Goal: Find specific page/section: Find specific page/section

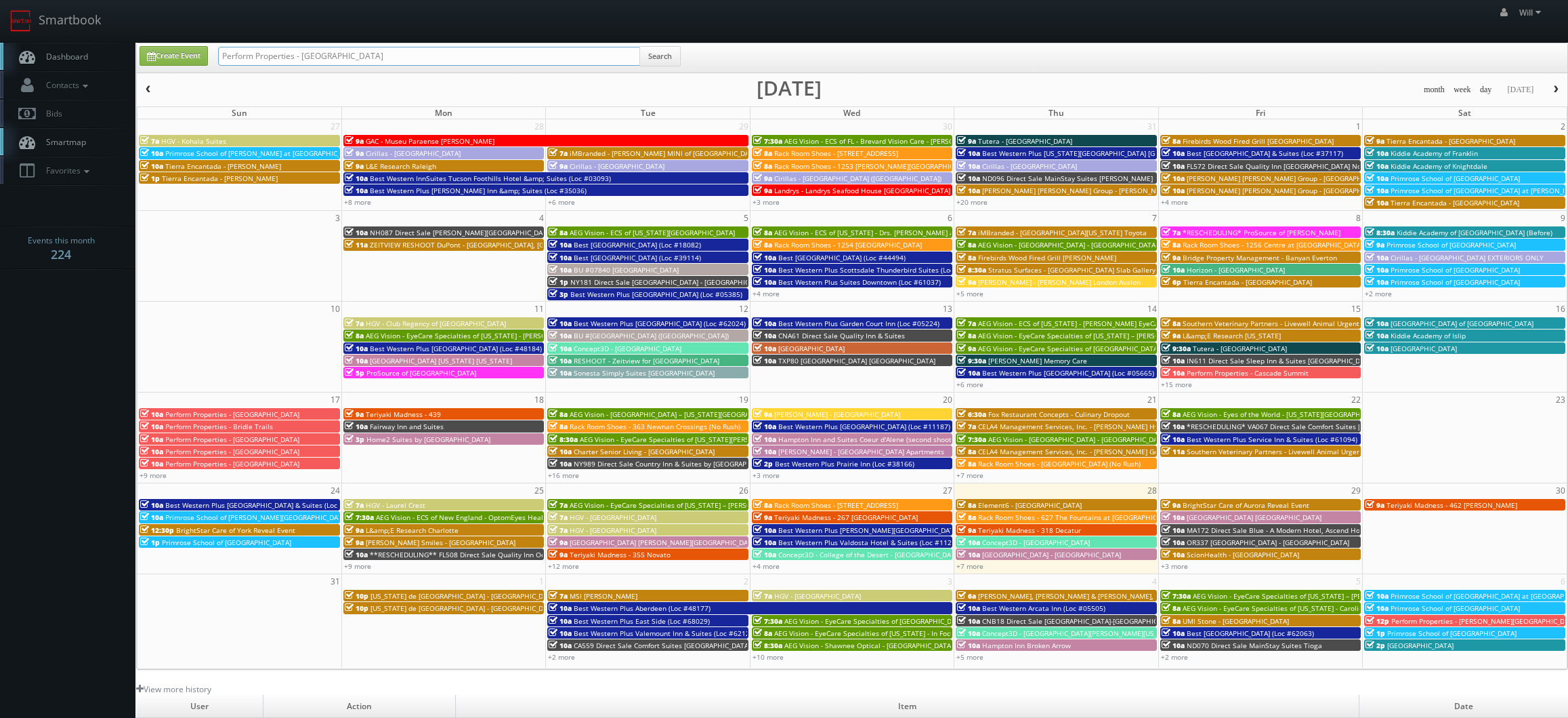
drag, startPoint x: 453, startPoint y: 53, endPoint x: -62, endPoint y: -36, distance: 522.6
click at [0, 0] on html "Smartbook Toggle Side Navigation Toggle Top Navigation Will Will Profile Logout…" at bounding box center [784, 474] width 1568 height 949
paste input "(08-19-25)"
drag, startPoint x: 266, startPoint y: 53, endPoint x: -78, endPoint y: -60, distance: 362.1
click at [0, 0] on html "Smartbook Toggle Side Navigation Toggle Top Navigation Will Will Profile Logout…" at bounding box center [784, 474] width 1568 height 949
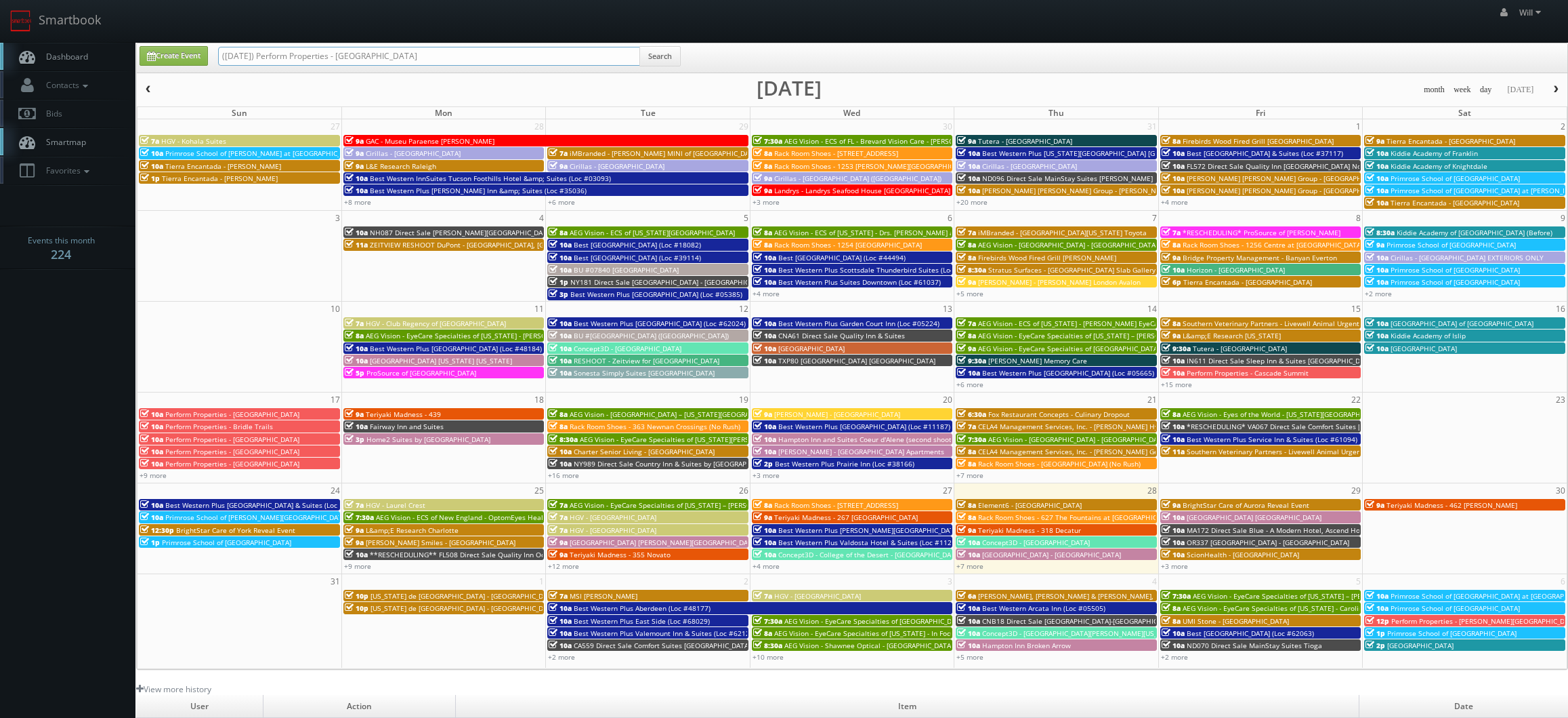
type input "Perform Properties - Monta Loma Shopping Center"
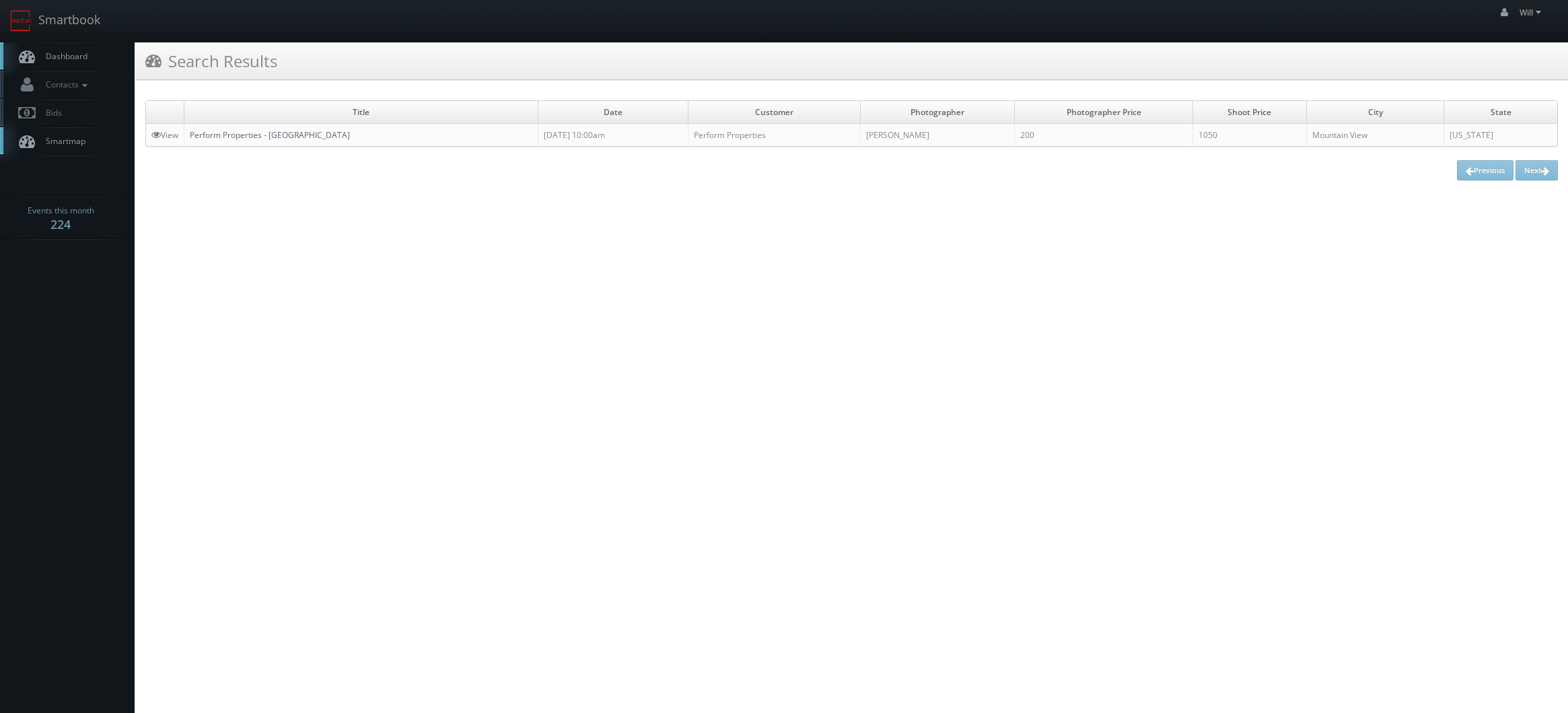
click at [350, 133] on link "Perform Properties - [GEOGRAPHIC_DATA]" at bounding box center [269, 135] width 160 height 11
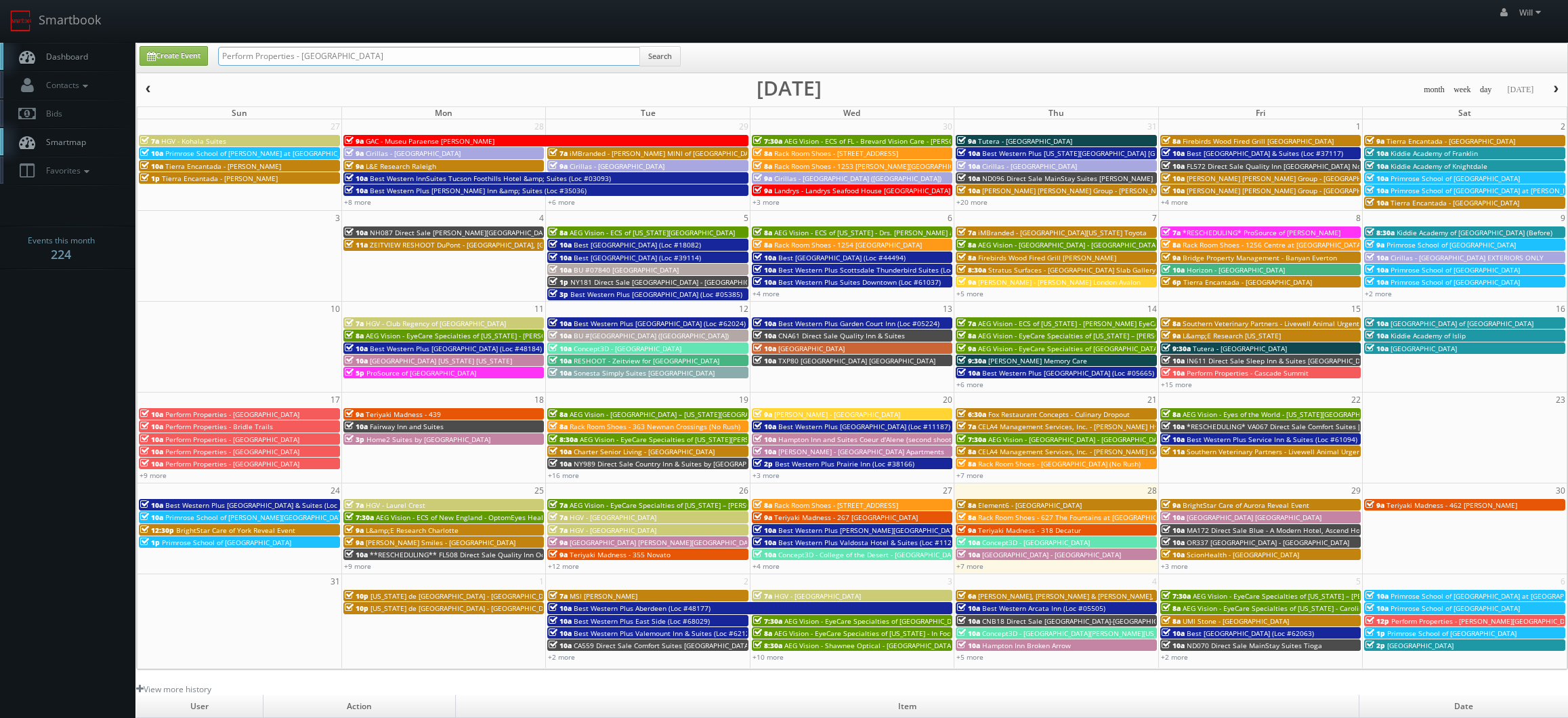
drag, startPoint x: 53, startPoint y: -8, endPoint x: -38, endPoint y: -9, distance: 91.0
click at [0, 0] on html "Smartbook Toggle Side Navigation Toggle Top Navigation Will Will Profile Logout…" at bounding box center [784, 474] width 1568 height 949
paste input "(08-19-25) Perform Properties - North Park Plaza"
drag, startPoint x: 266, startPoint y: 56, endPoint x: 8, endPoint y: 15, distance: 261.2
click at [8, 17] on body "Smartbook Toggle Side Navigation Toggle Top Navigation Will Will Profile Logout…" at bounding box center [784, 474] width 1568 height 949
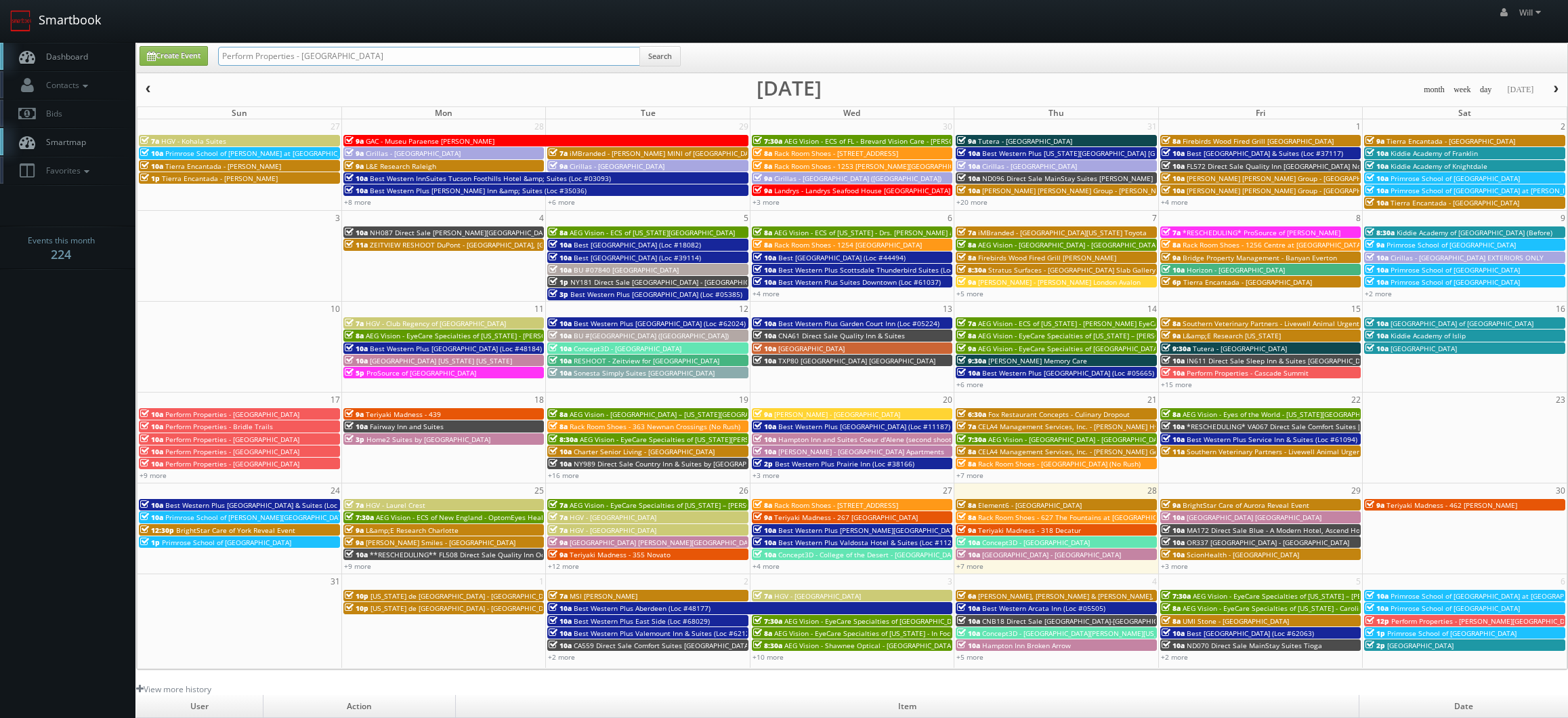
type input "Perform Properties - [GEOGRAPHIC_DATA]"
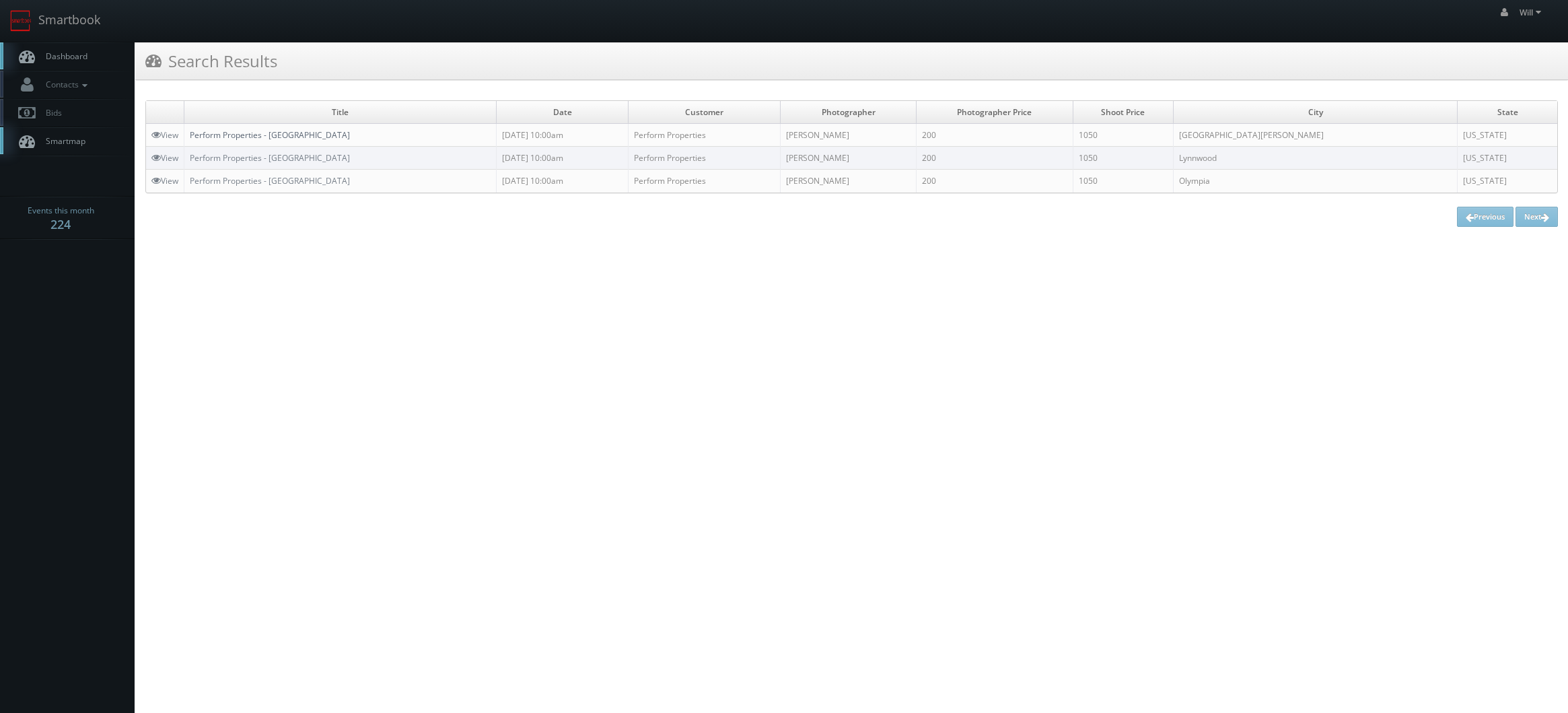
click at [269, 133] on link "Perform Properties - [GEOGRAPHIC_DATA]" at bounding box center [269, 135] width 160 height 11
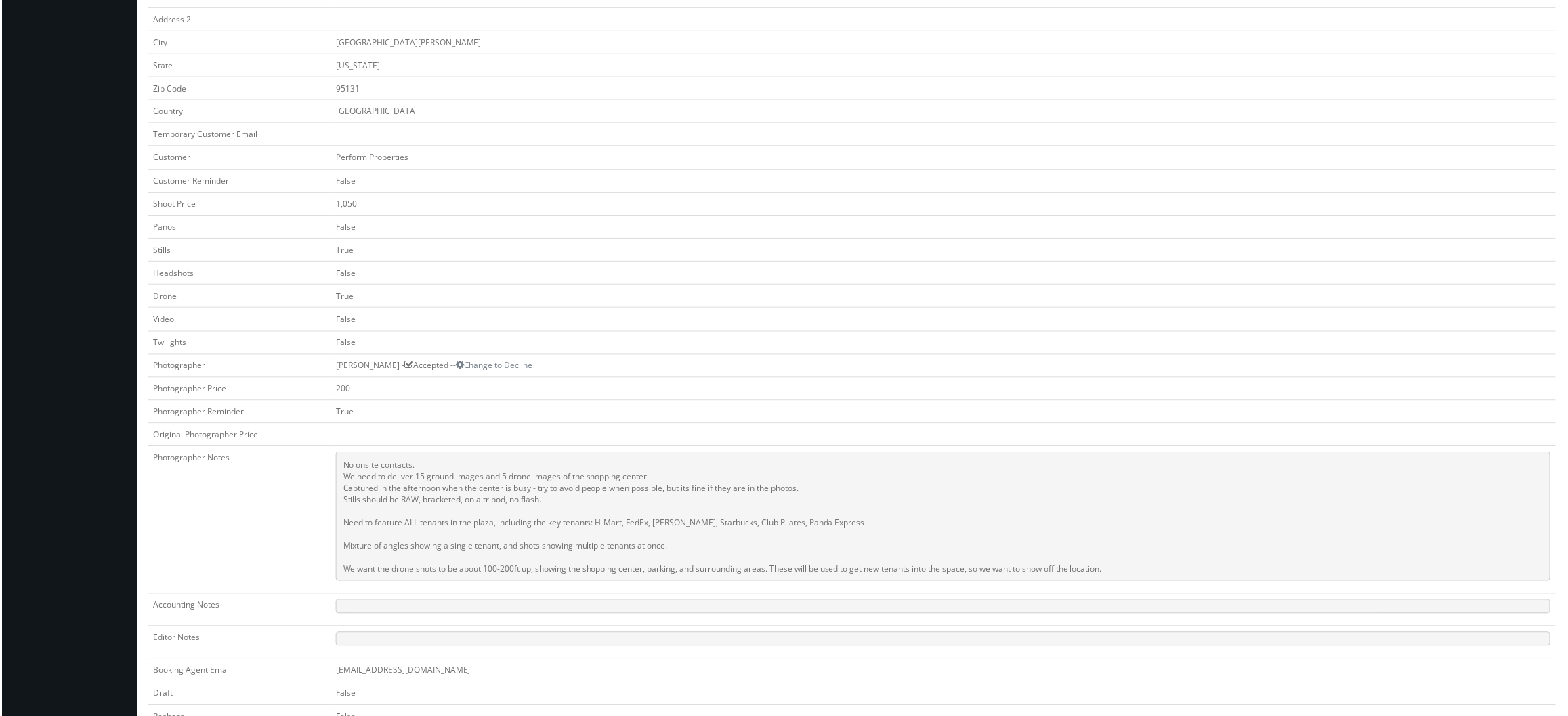
scroll to position [271, 0]
